Goal: Participate in discussion: Share content

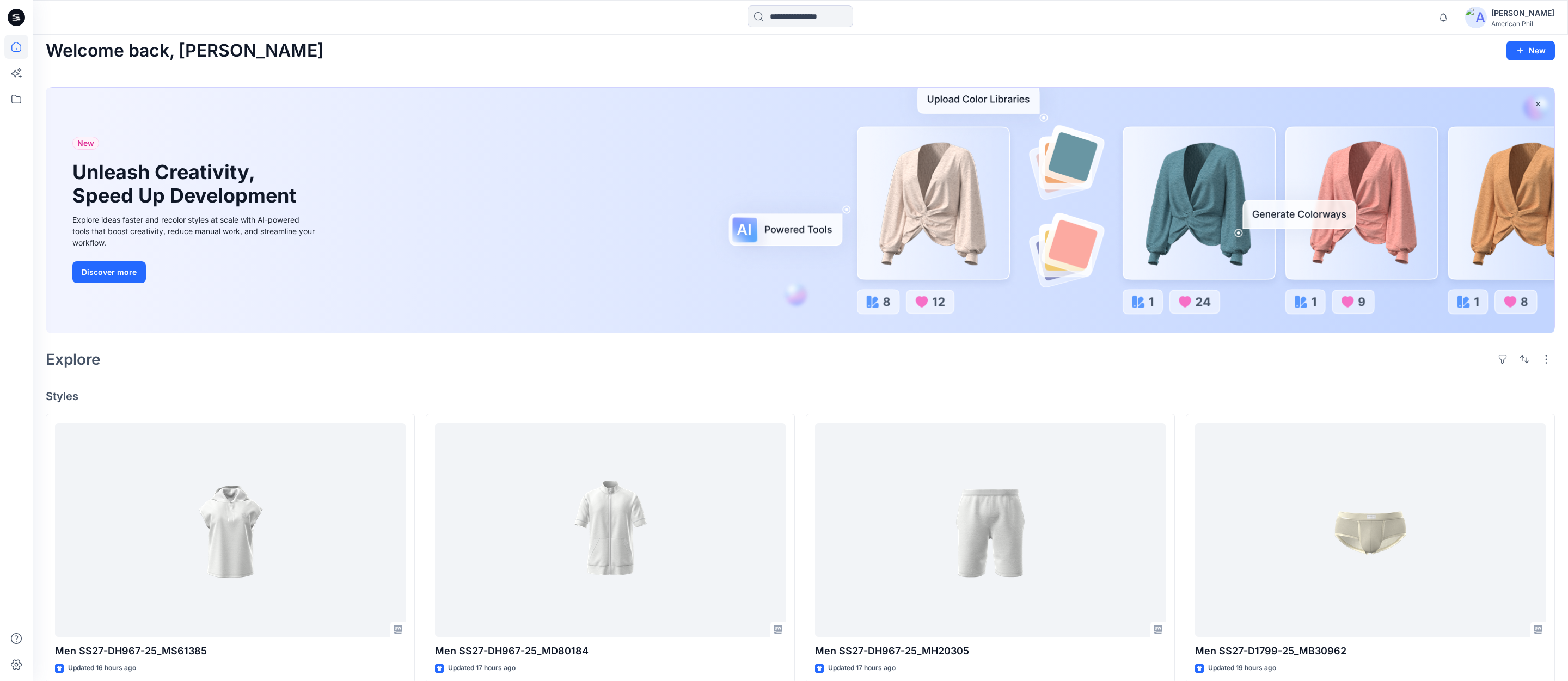
scroll to position [3, 0]
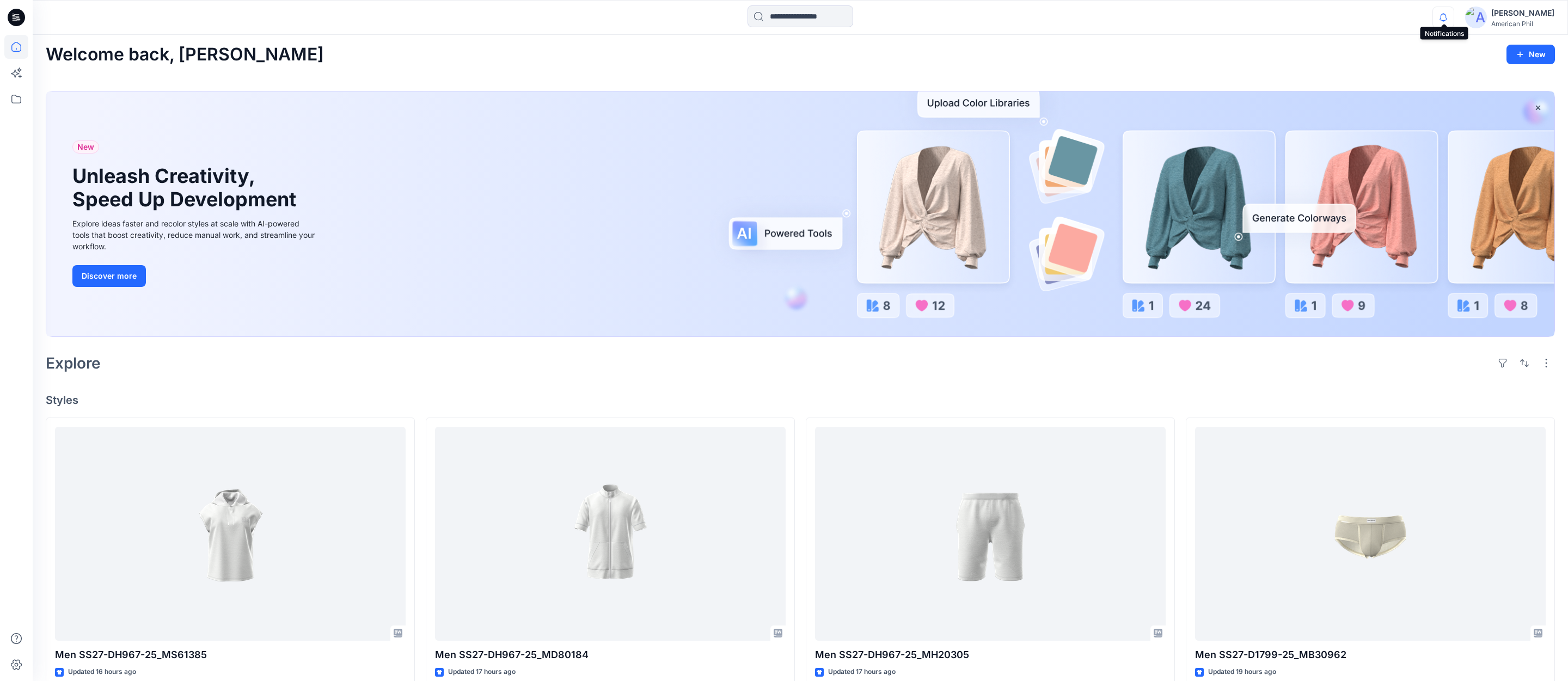
click at [1442, 17] on icon "button" at bounding box center [1443, 17] width 8 height 7
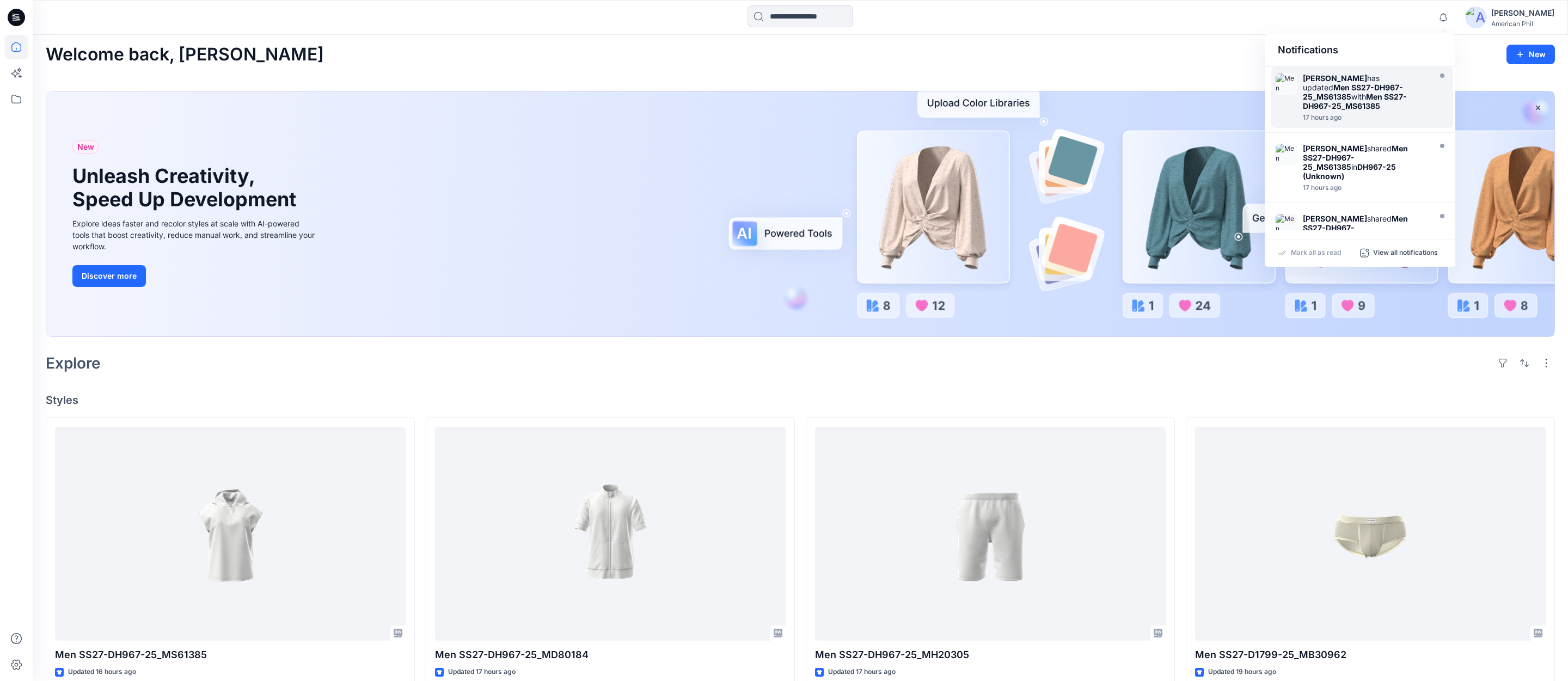
click at [1350, 96] on strong "Men SS27-DH967-25_MS61385" at bounding box center [1354, 101] width 104 height 18
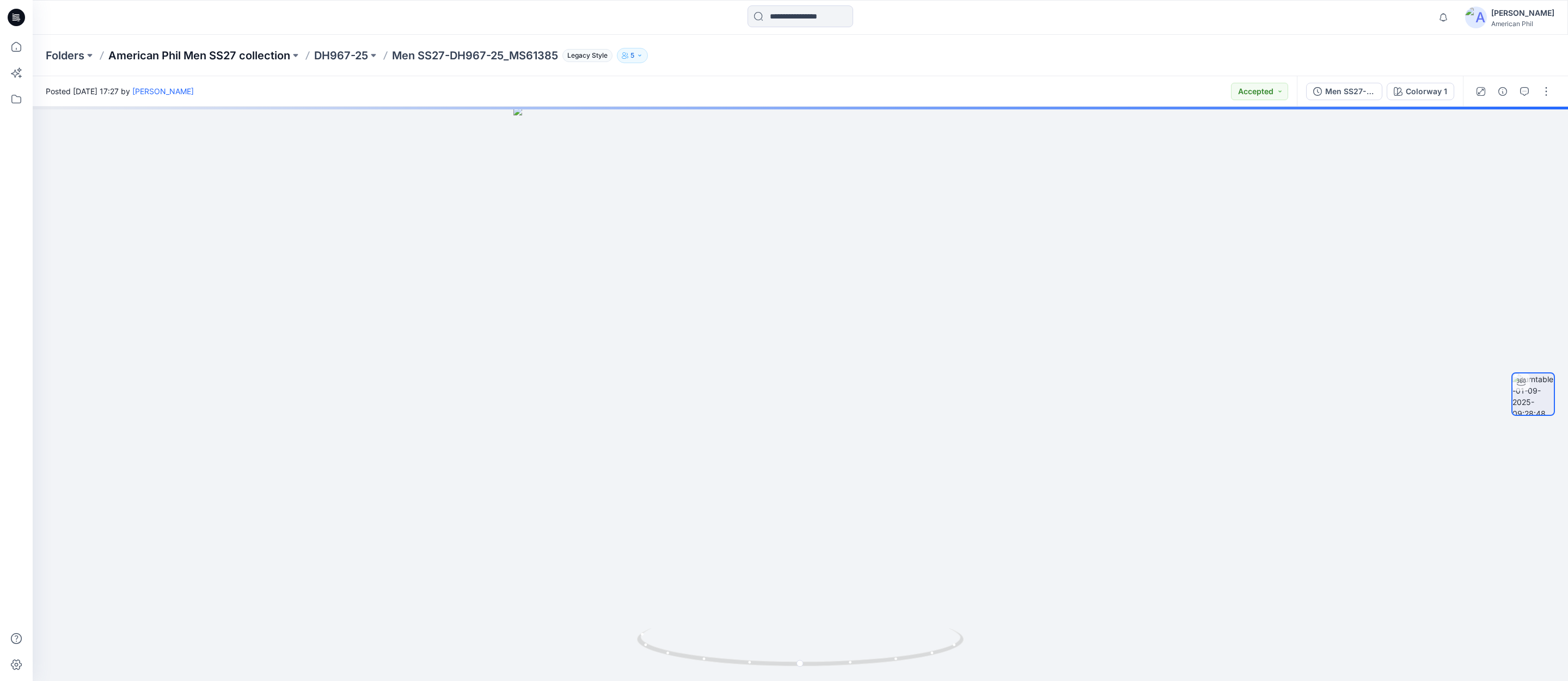
click at [227, 57] on p "American Phil Men SS27 collection" at bounding box center [199, 55] width 182 height 15
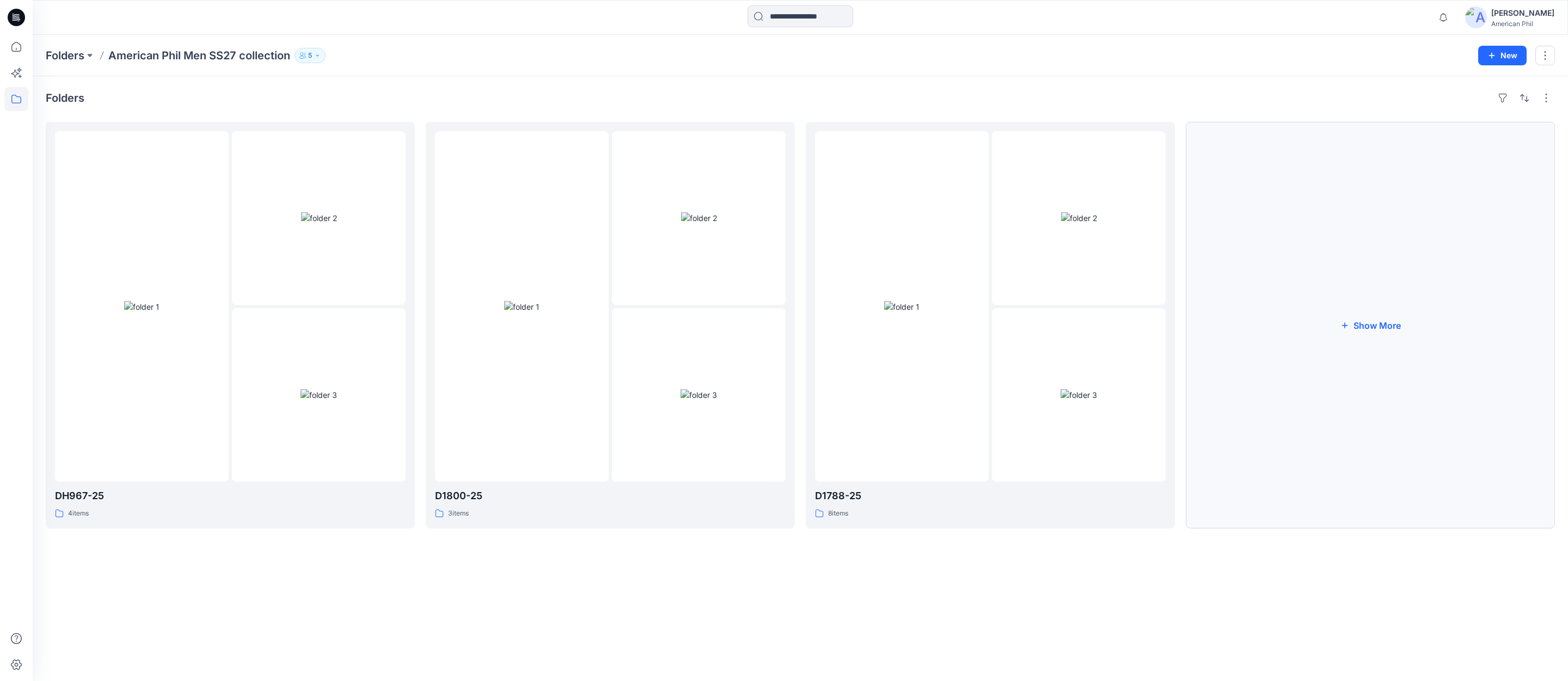
click at [1370, 323] on button "Show More" at bounding box center [1370, 324] width 369 height 406
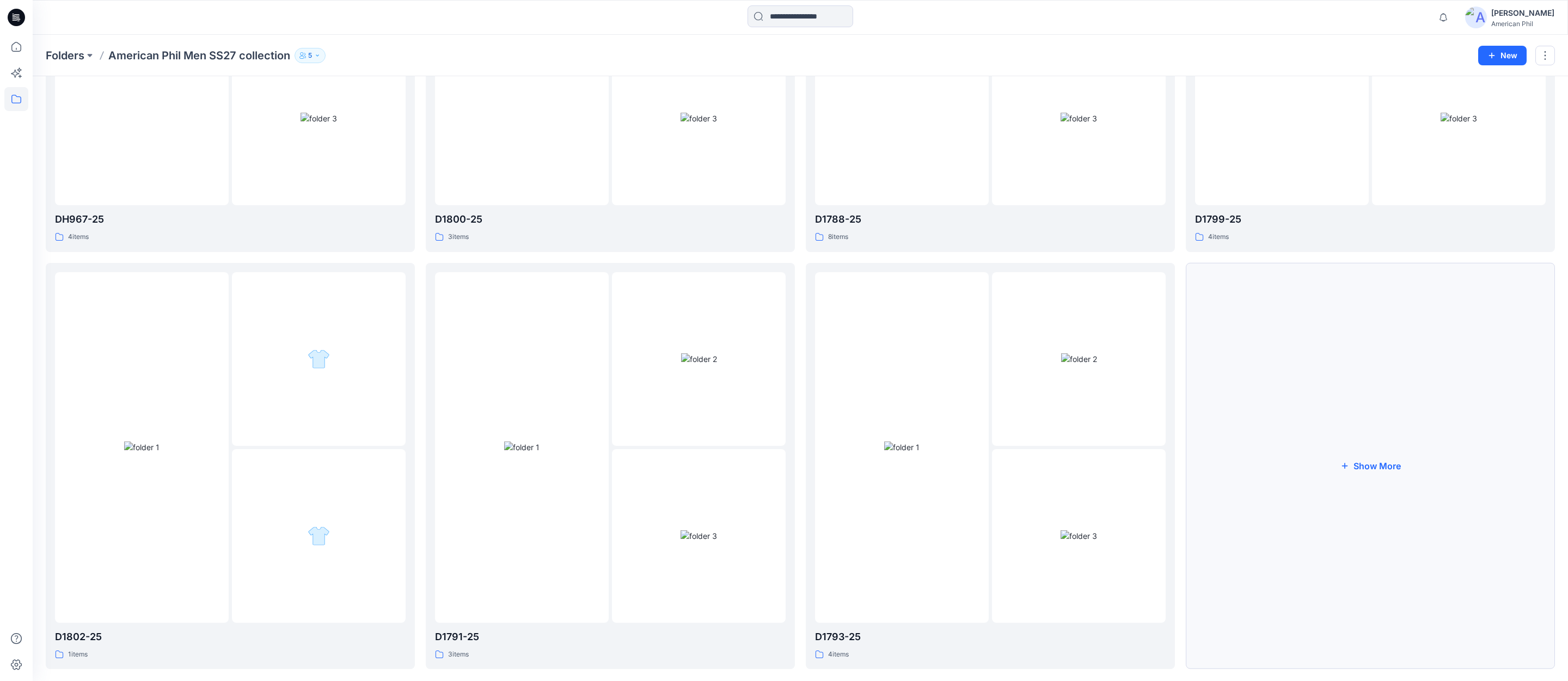
scroll to position [296, 0]
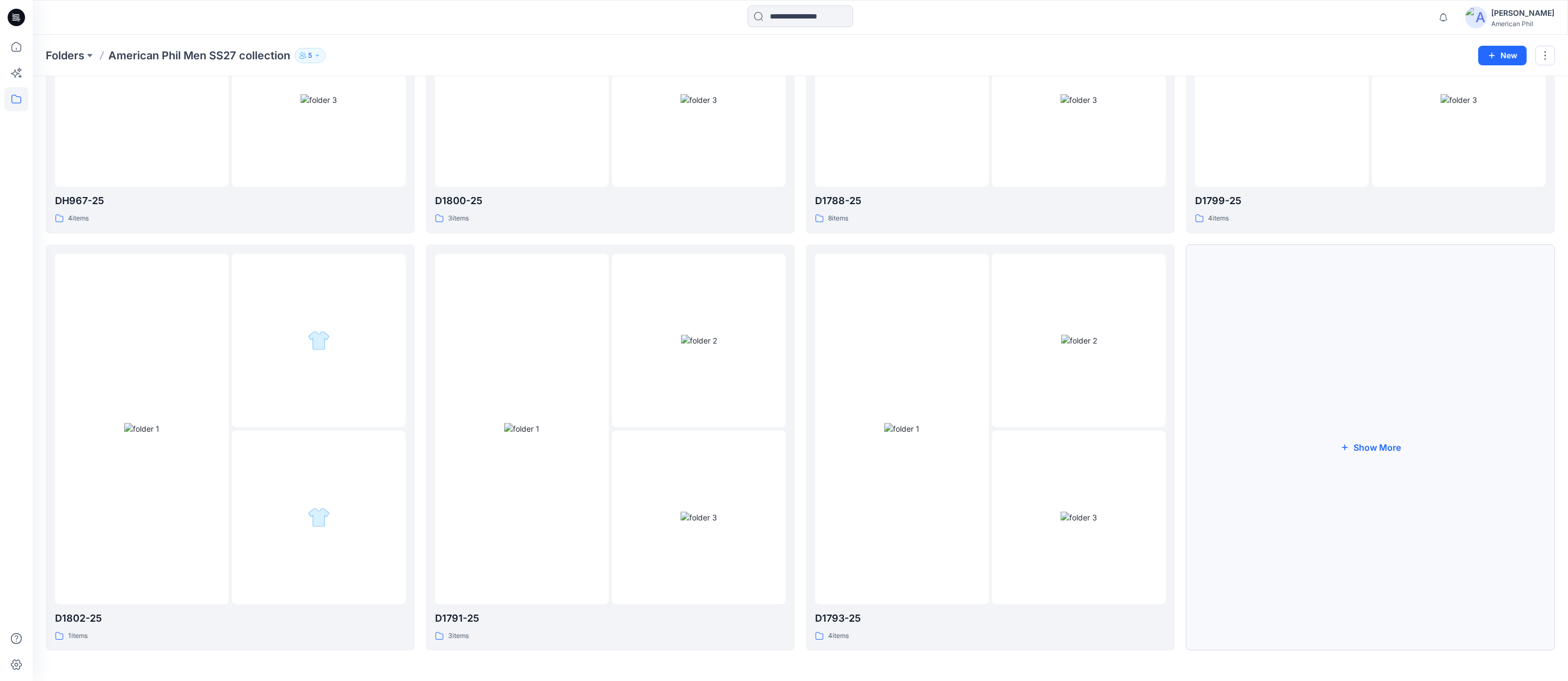
click at [1372, 446] on button "Show More" at bounding box center [1370, 447] width 369 height 406
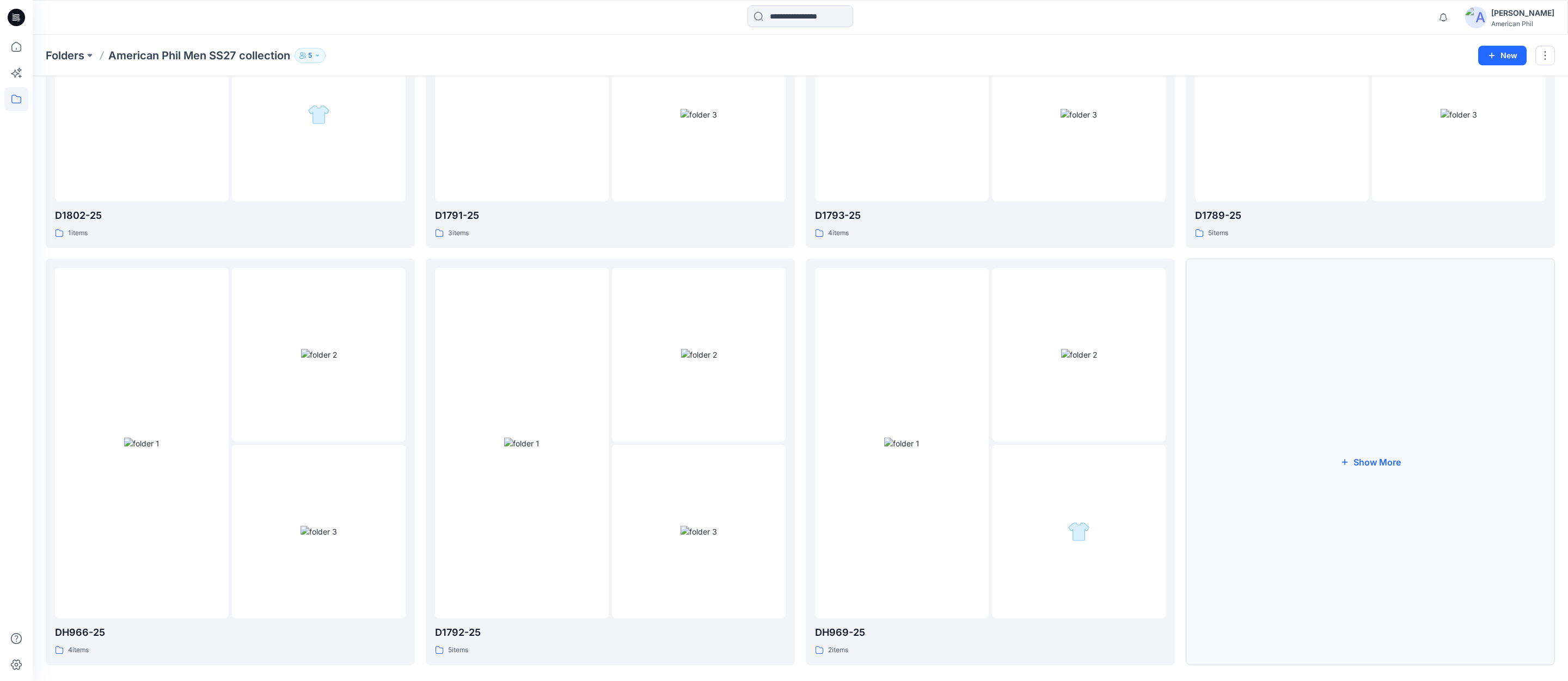
scroll to position [712, 0]
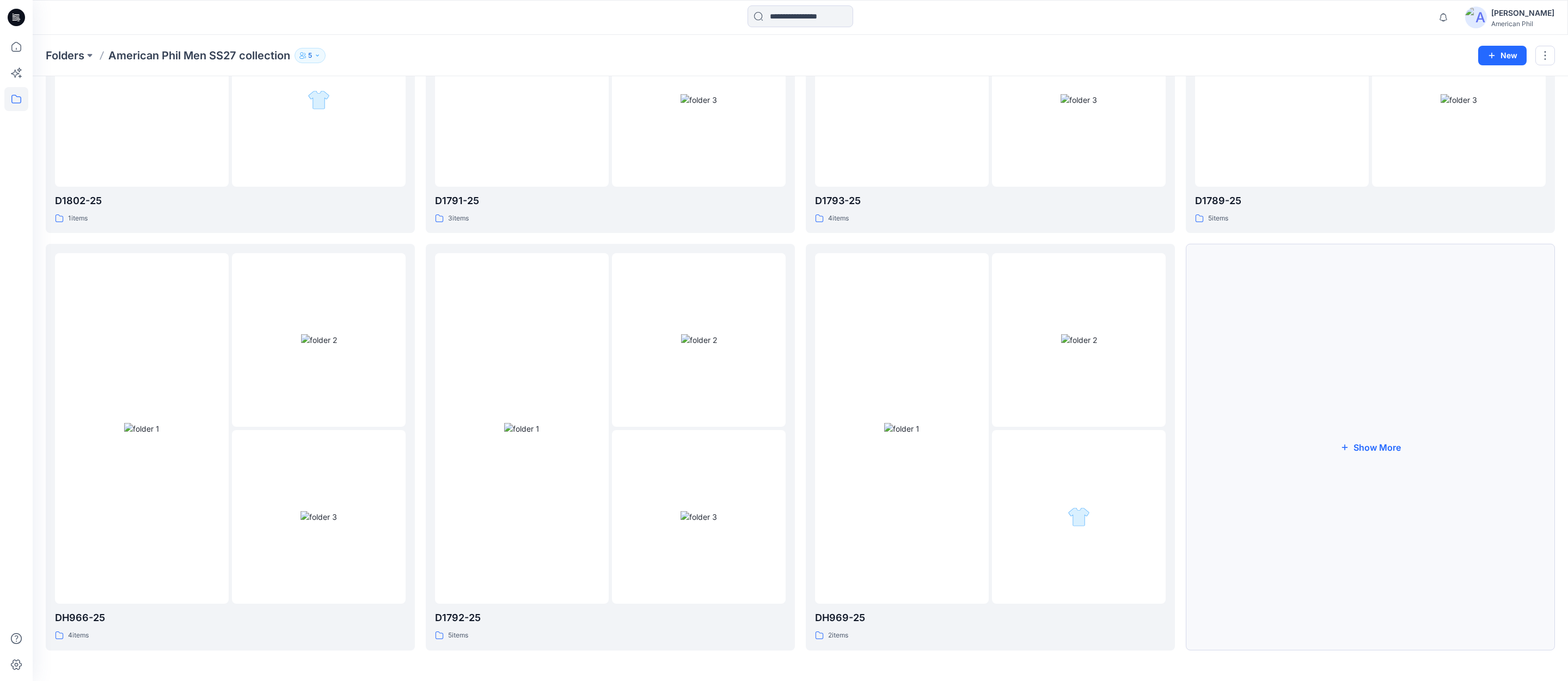
click at [1368, 447] on button "Show More" at bounding box center [1370, 447] width 369 height 406
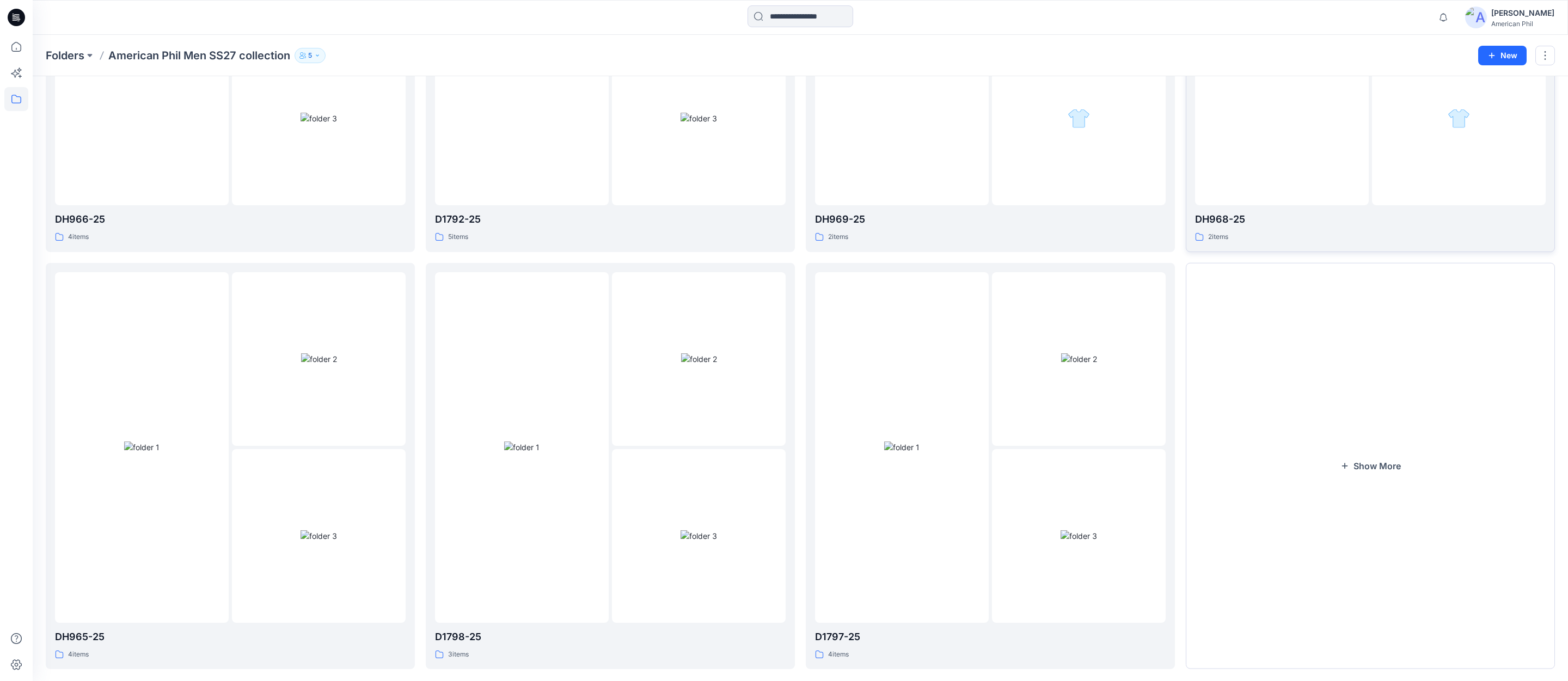
scroll to position [1129, 0]
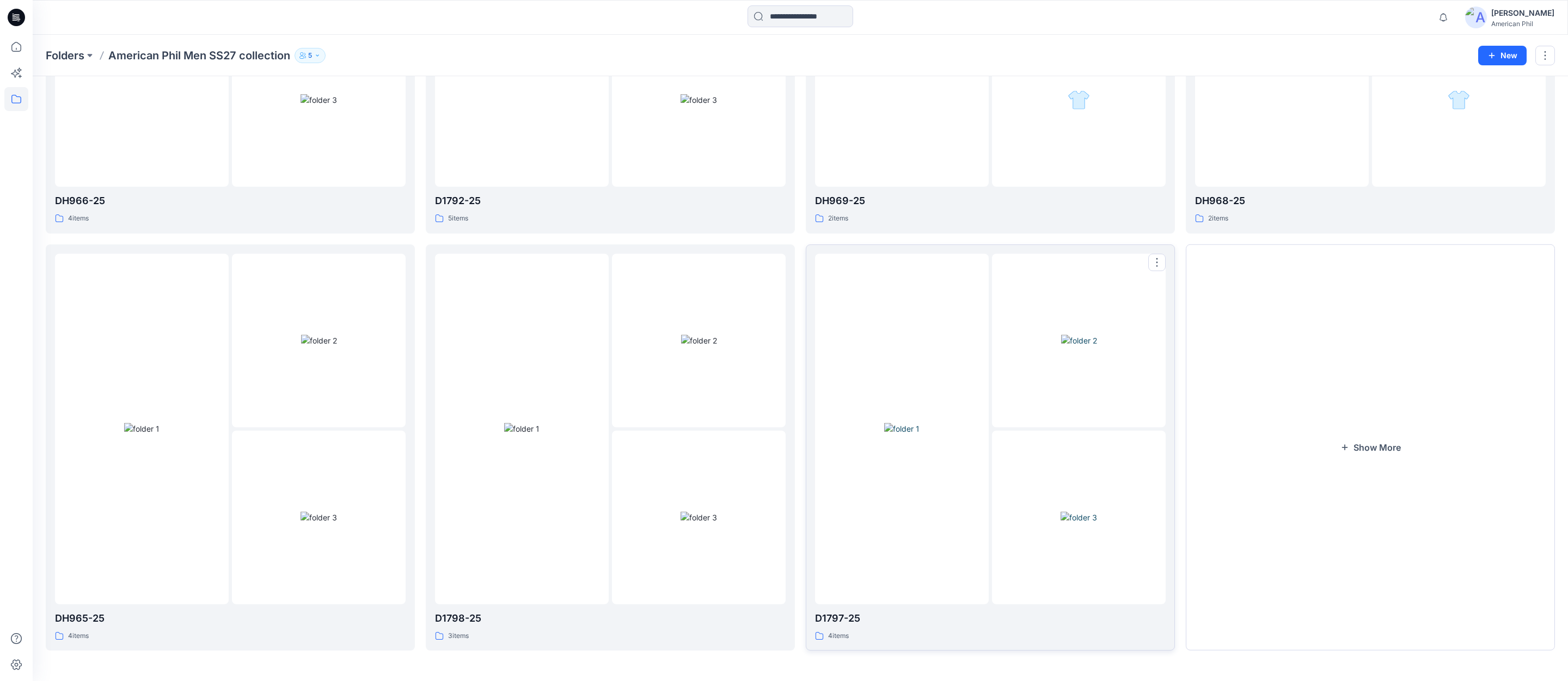
click at [902, 434] on img at bounding box center [902, 428] width 36 height 11
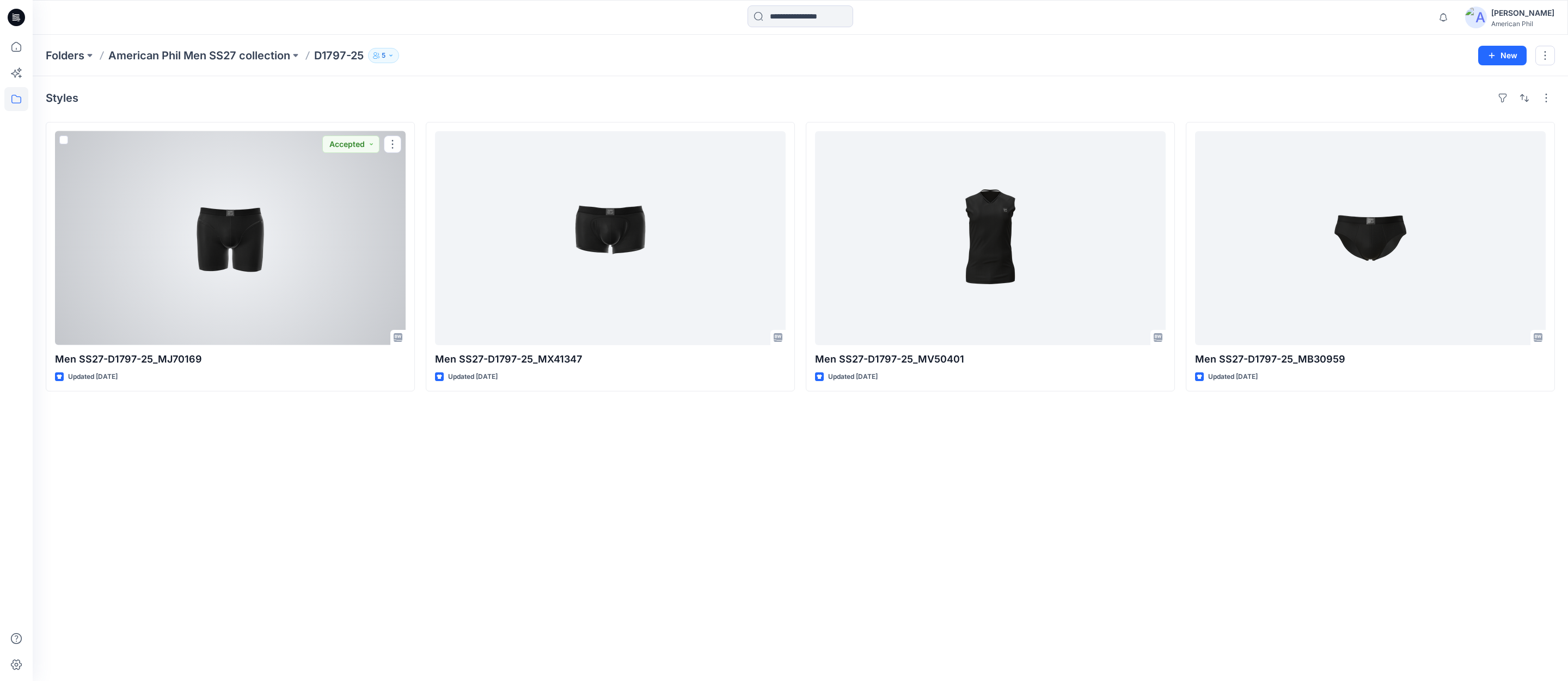
click at [220, 234] on div at bounding box center [230, 238] width 351 height 214
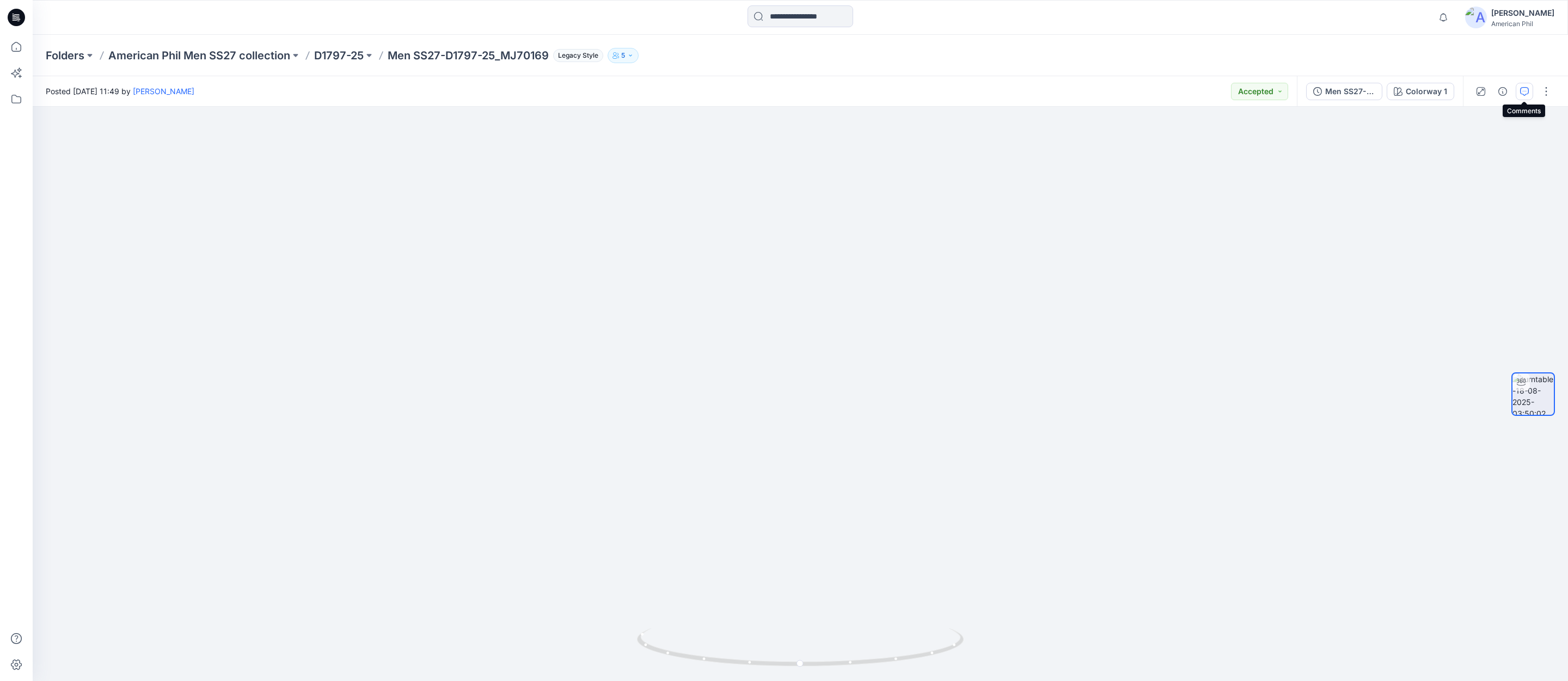
click at [1527, 90] on icon "button" at bounding box center [1524, 91] width 9 height 9
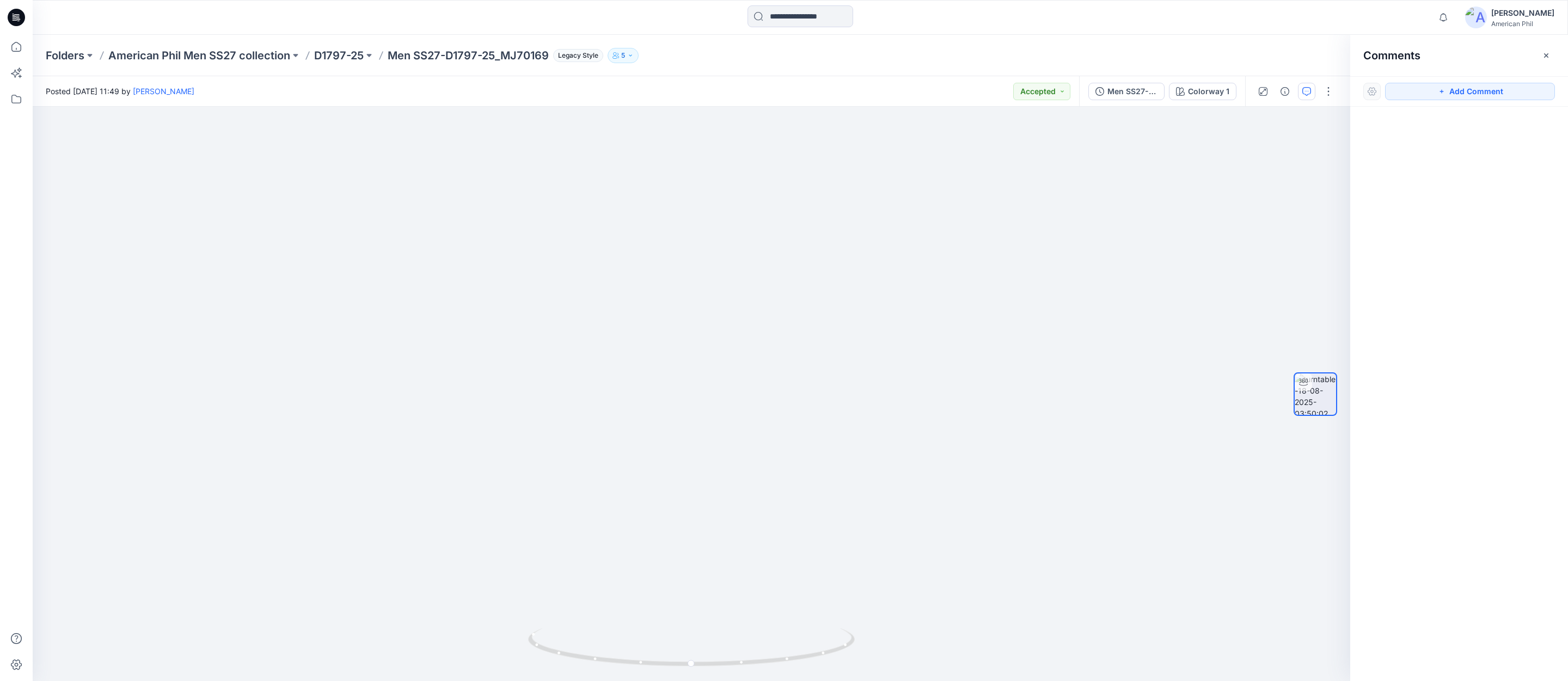
drag, startPoint x: 1489, startPoint y: 95, endPoint x: 1468, endPoint y: 103, distance: 22.5
click at [1488, 94] on button "Add Comment" at bounding box center [1470, 91] width 170 height 17
click at [882, 269] on div "1" at bounding box center [691, 393] width 1318 height 574
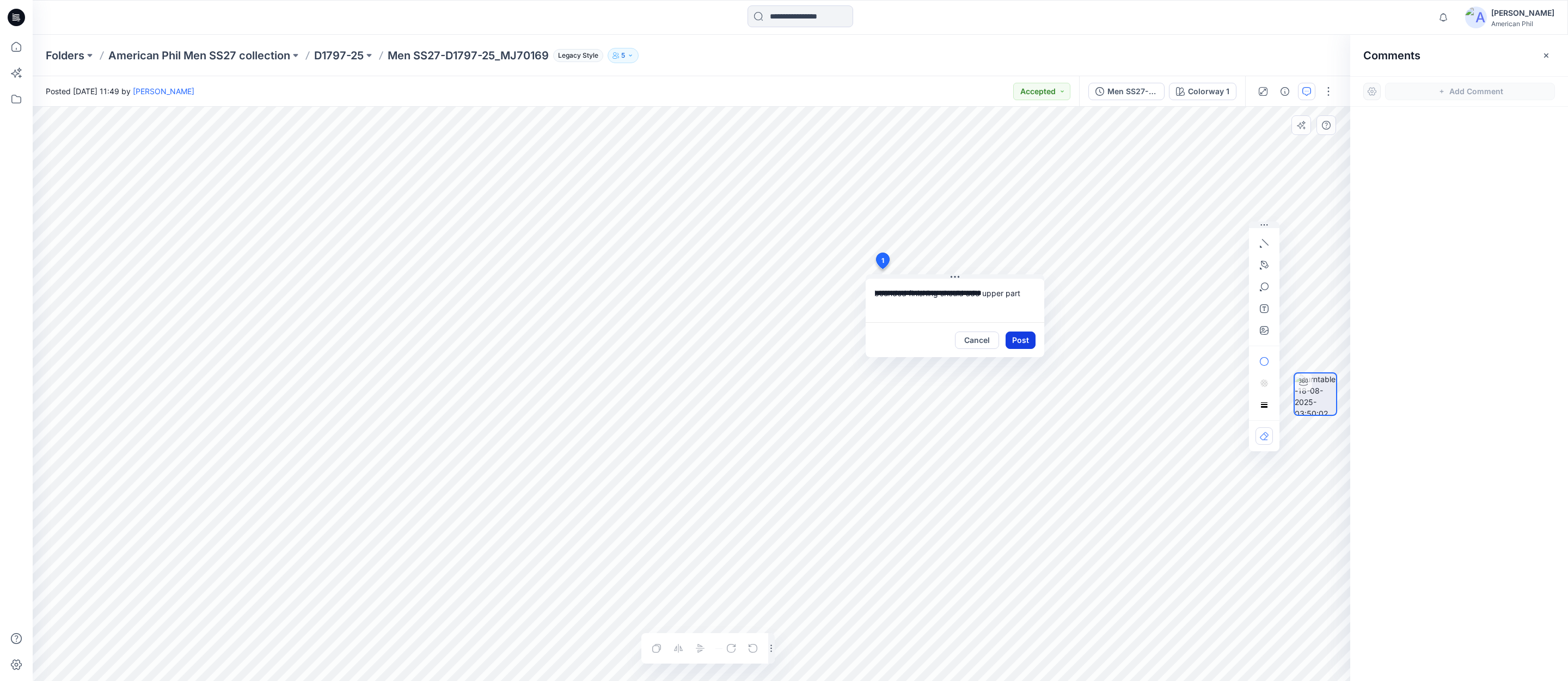
type textarea "**********"
click at [1017, 341] on button "Post" at bounding box center [1021, 340] width 30 height 17
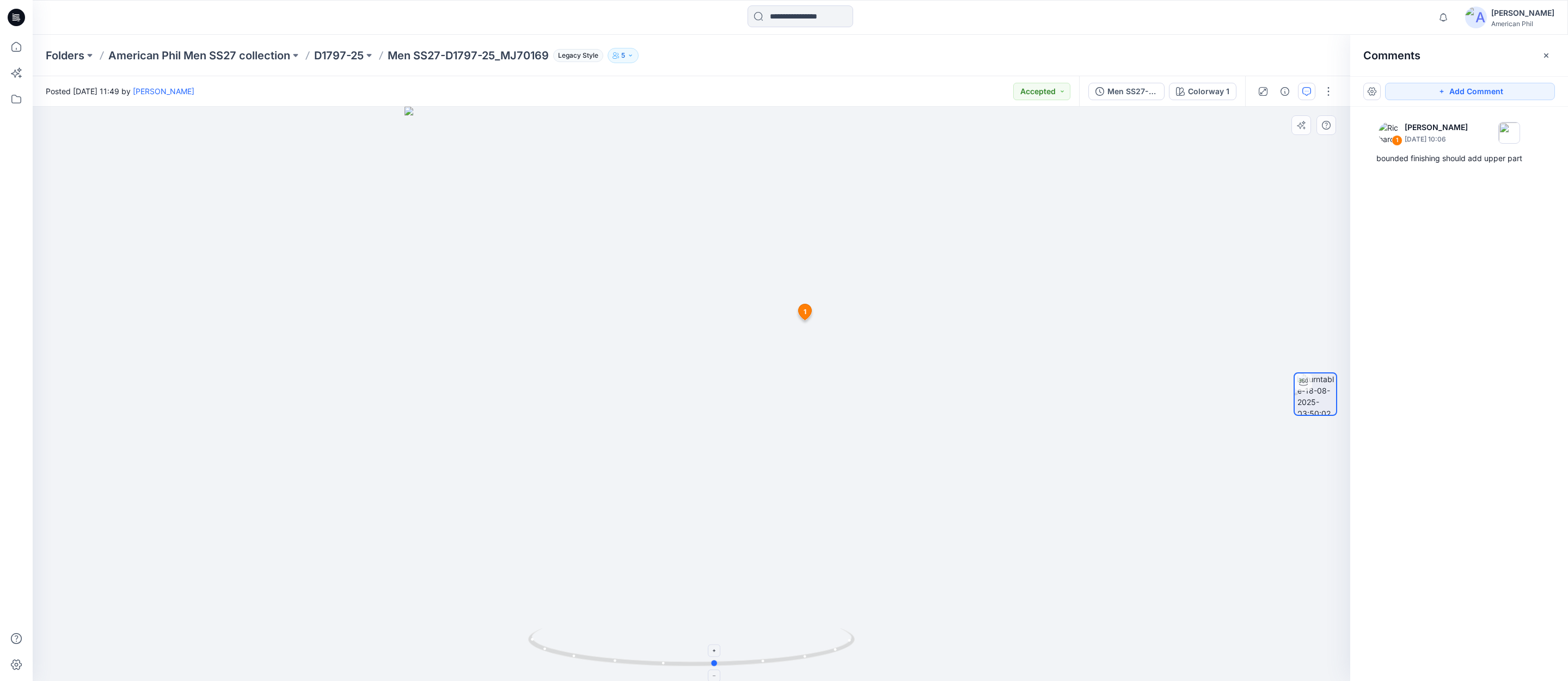
drag, startPoint x: 689, startPoint y: 660, endPoint x: 724, endPoint y: 660, distance: 35.0
click at [724, 660] on icon at bounding box center [693, 648] width 329 height 41
click at [349, 53] on p "D1797-25" at bounding box center [339, 55] width 49 height 15
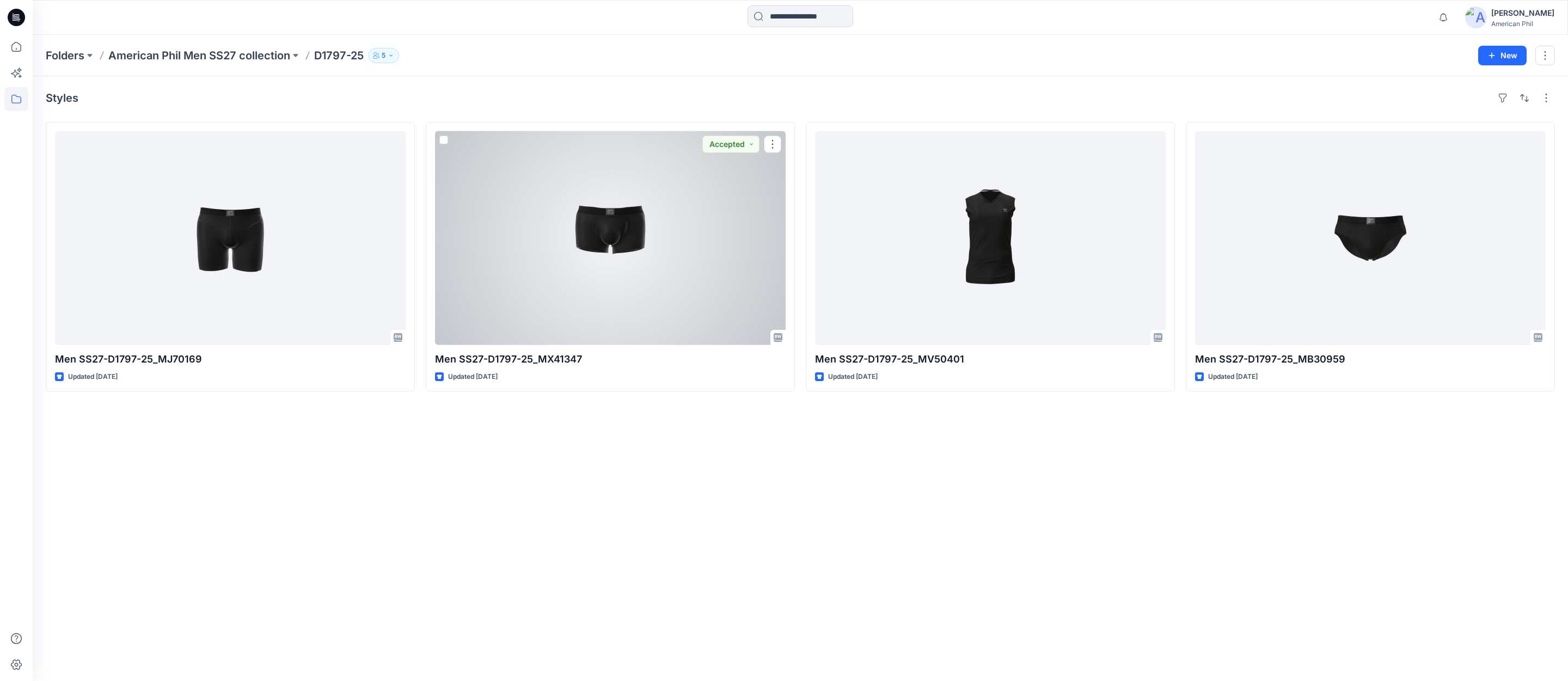
click at [614, 220] on div at bounding box center [610, 238] width 351 height 214
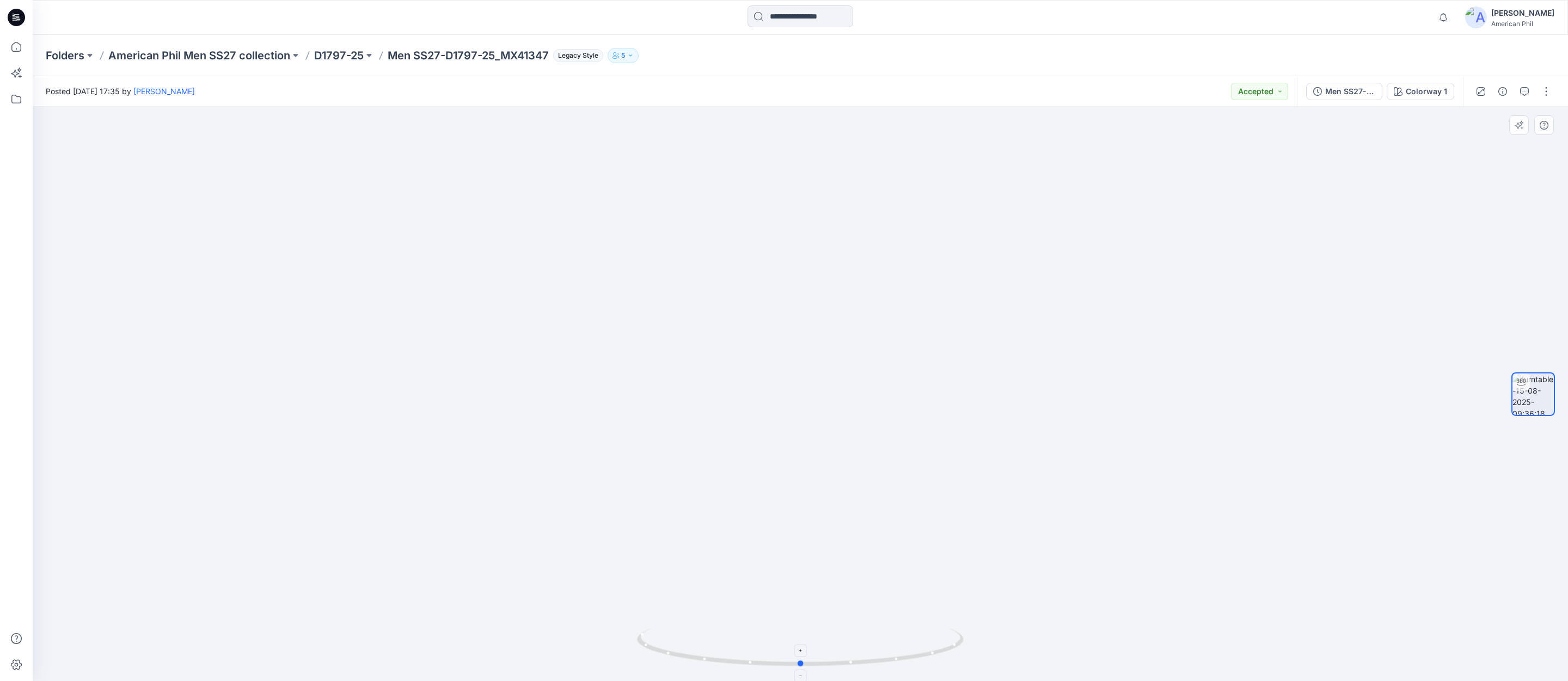
click at [805, 661] on icon at bounding box center [801, 648] width 329 height 41
click at [340, 54] on p "D1797-25" at bounding box center [339, 55] width 49 height 15
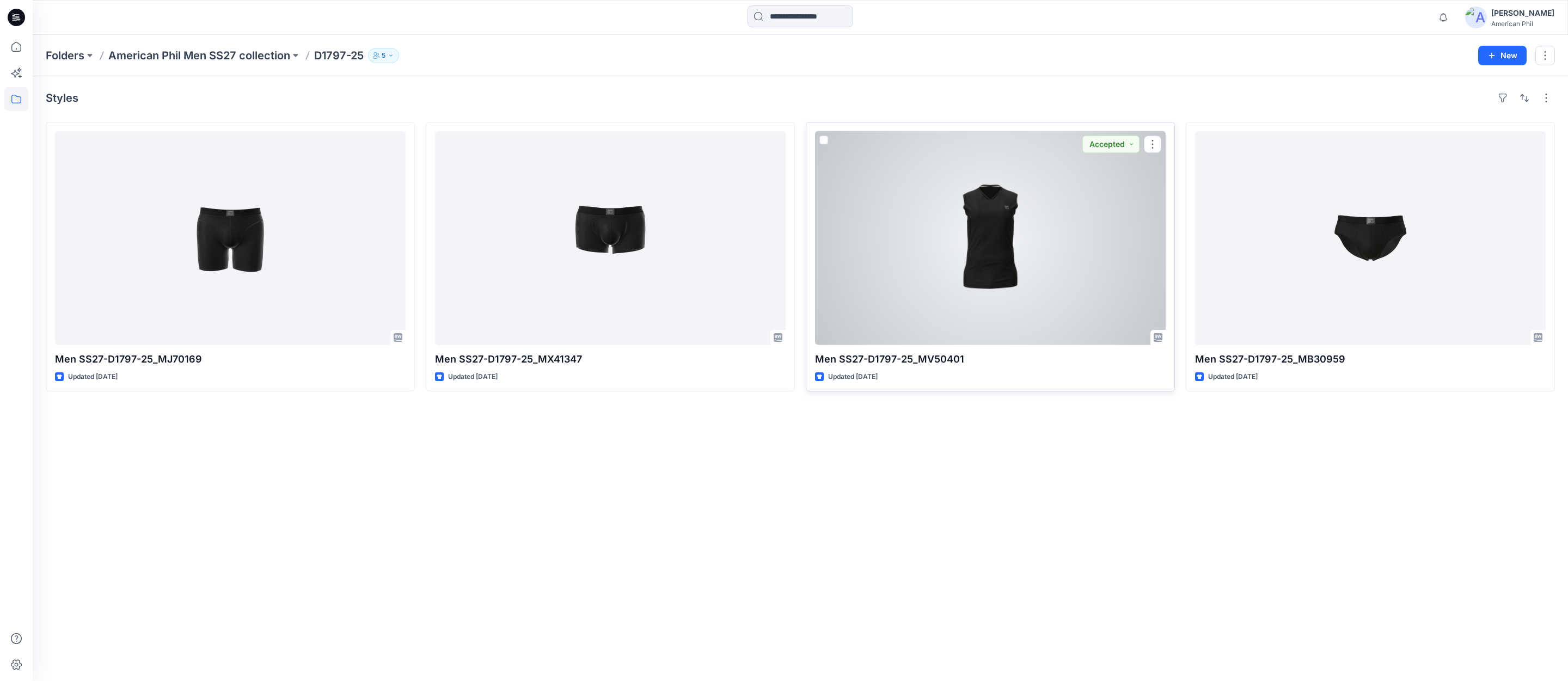
click at [1004, 242] on div at bounding box center [990, 238] width 351 height 214
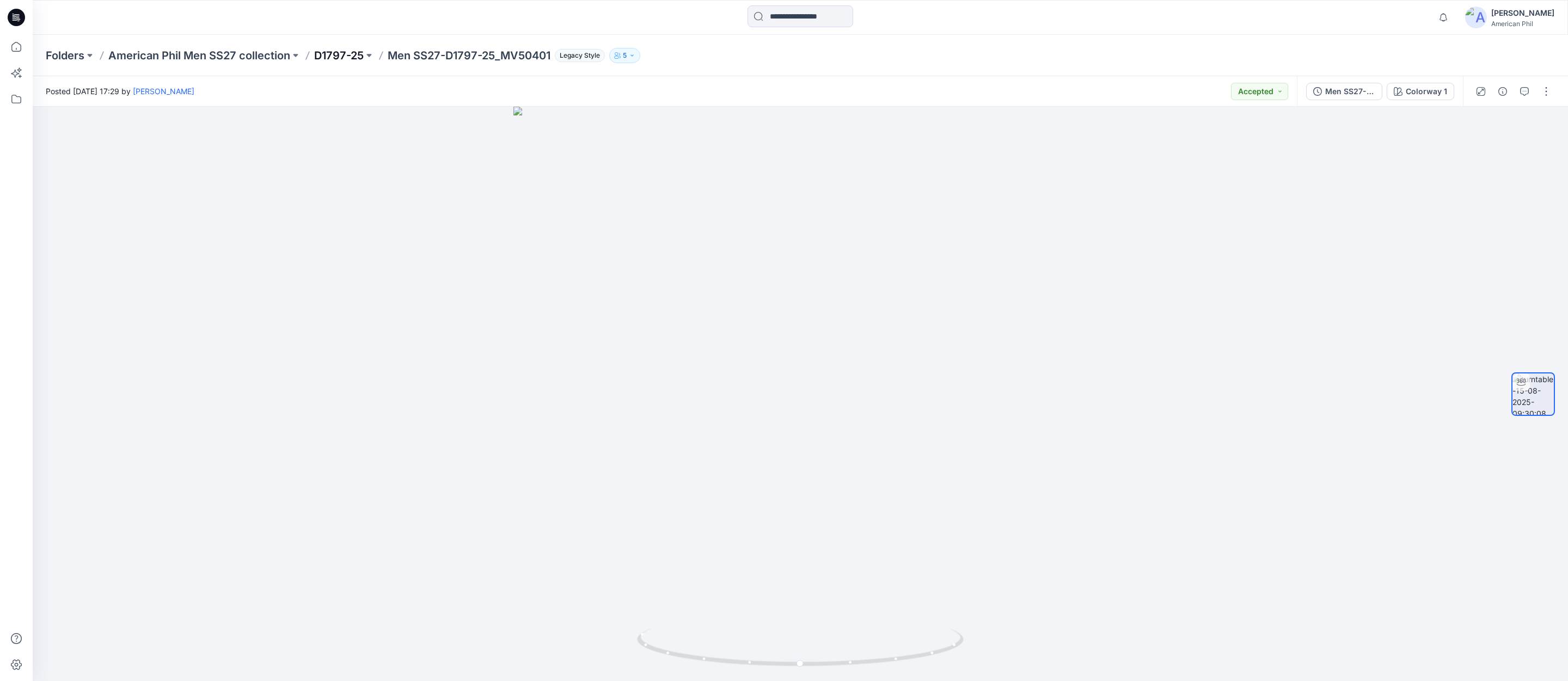
click at [336, 52] on p "D1797-25" at bounding box center [339, 55] width 49 height 15
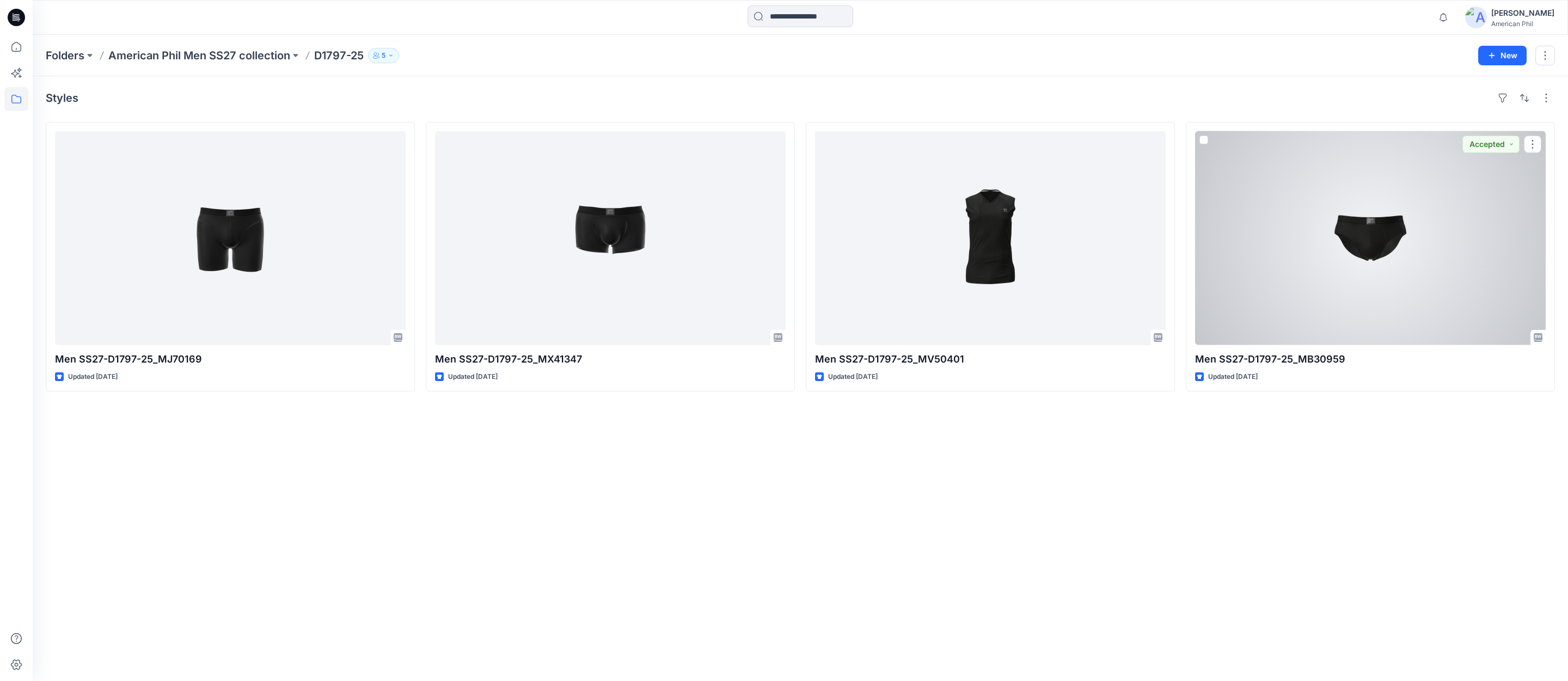
click at [1380, 230] on div at bounding box center [1370, 238] width 351 height 214
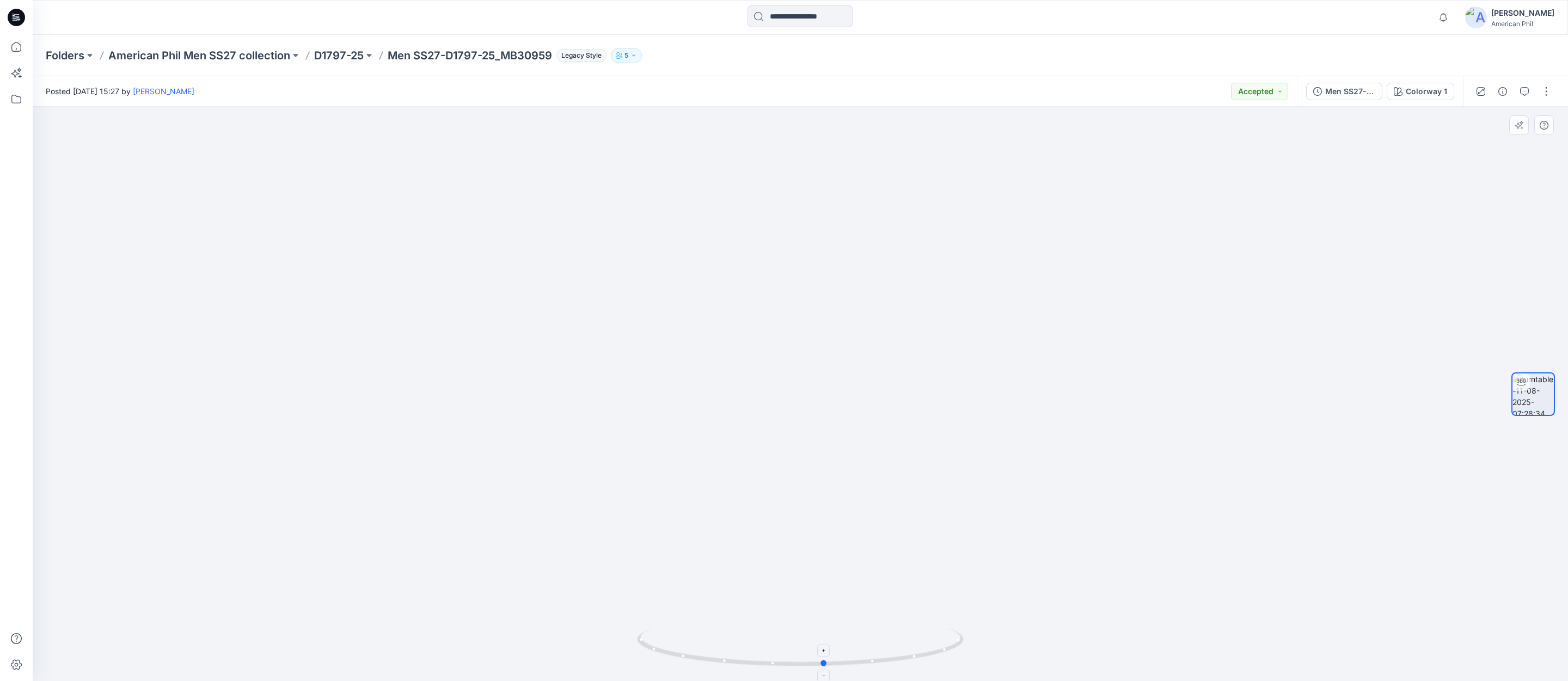
drag, startPoint x: 819, startPoint y: 660, endPoint x: 852, endPoint y: 661, distance: 33.0
click at [852, 661] on icon at bounding box center [801, 648] width 329 height 41
click at [1526, 91] on icon "button" at bounding box center [1524, 91] width 4 height 1
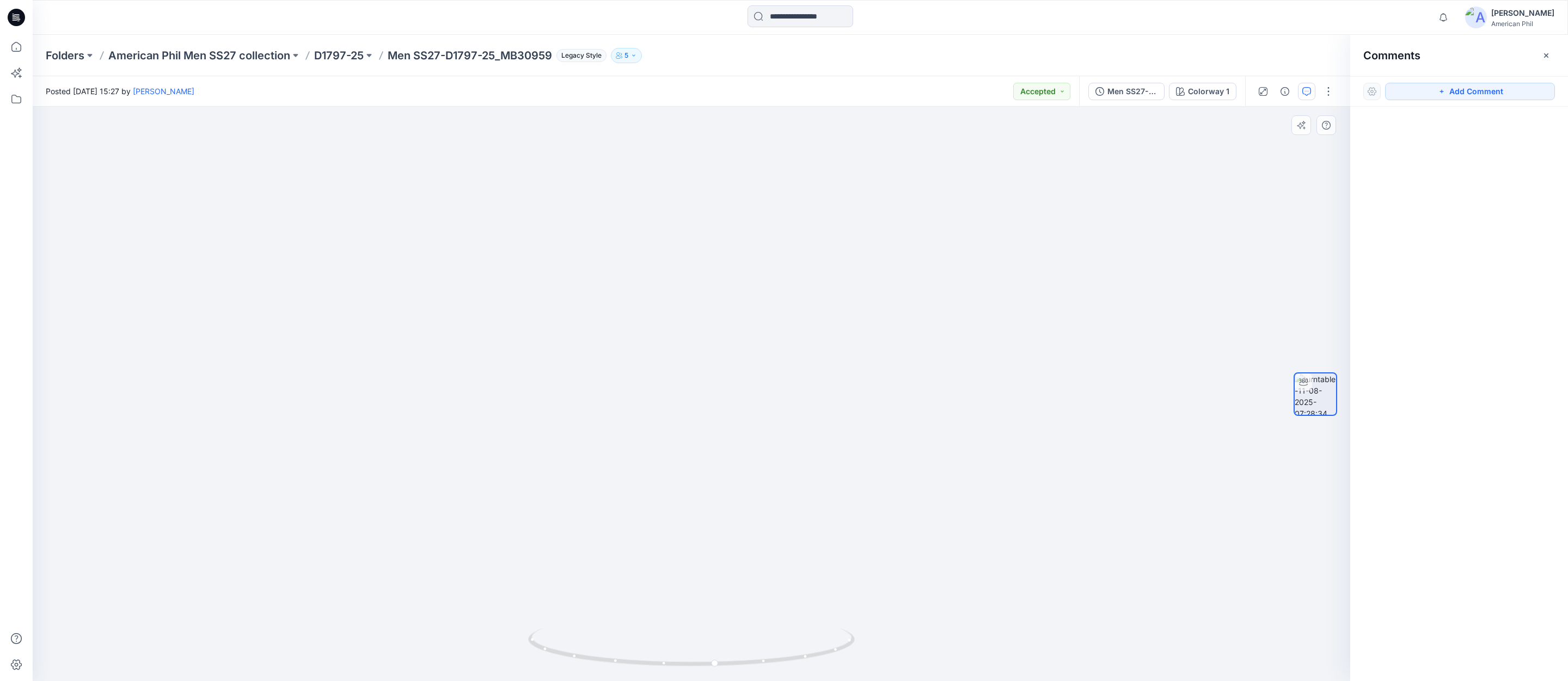
drag, startPoint x: 1498, startPoint y: 91, endPoint x: 1152, endPoint y: 207, distance: 364.9
click at [1496, 91] on button "Add Comment" at bounding box center [1470, 91] width 170 height 17
click at [696, 287] on div "1" at bounding box center [691, 393] width 1318 height 574
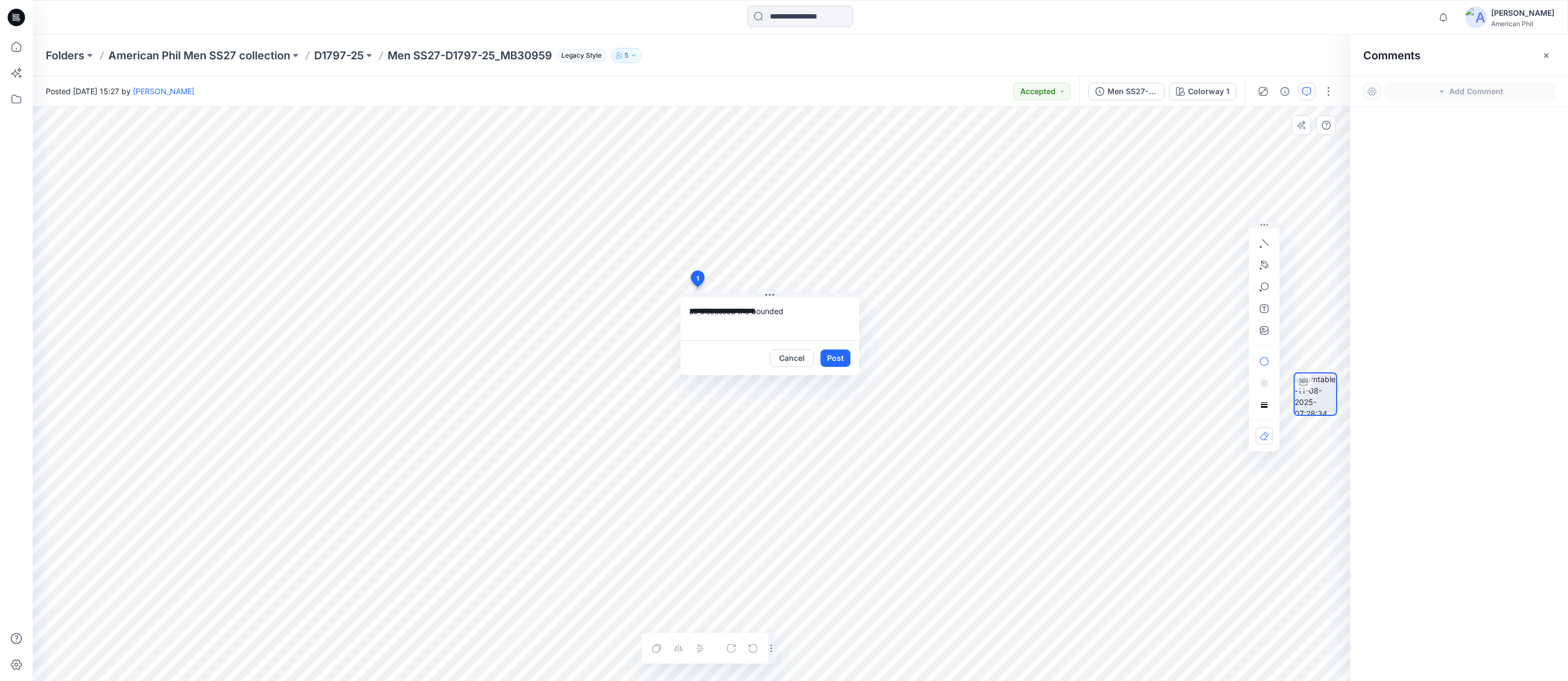
type textarea "**********"
click at [785, 354] on button "Cancel" at bounding box center [791, 358] width 44 height 17
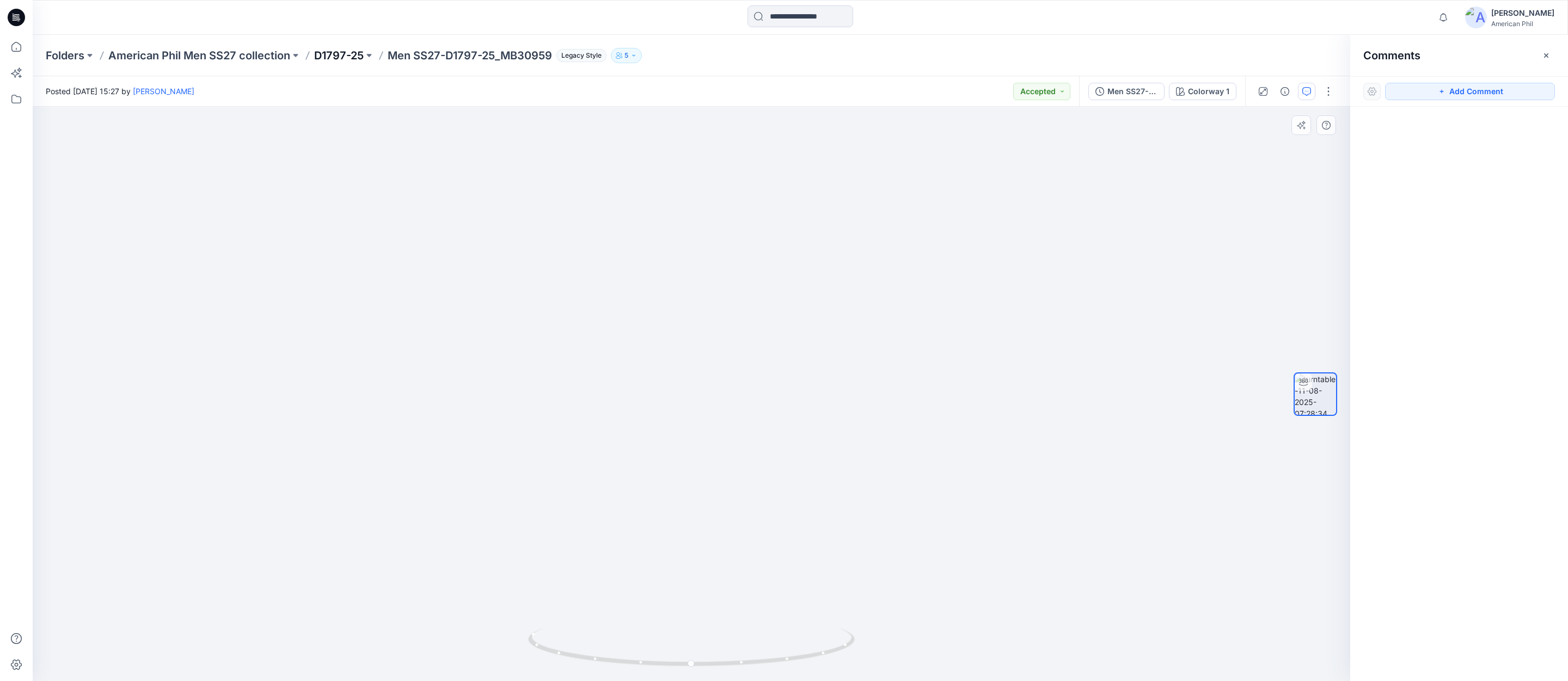
click at [336, 52] on p "D1797-25" at bounding box center [339, 55] width 49 height 15
